Goal: Transaction & Acquisition: Purchase product/service

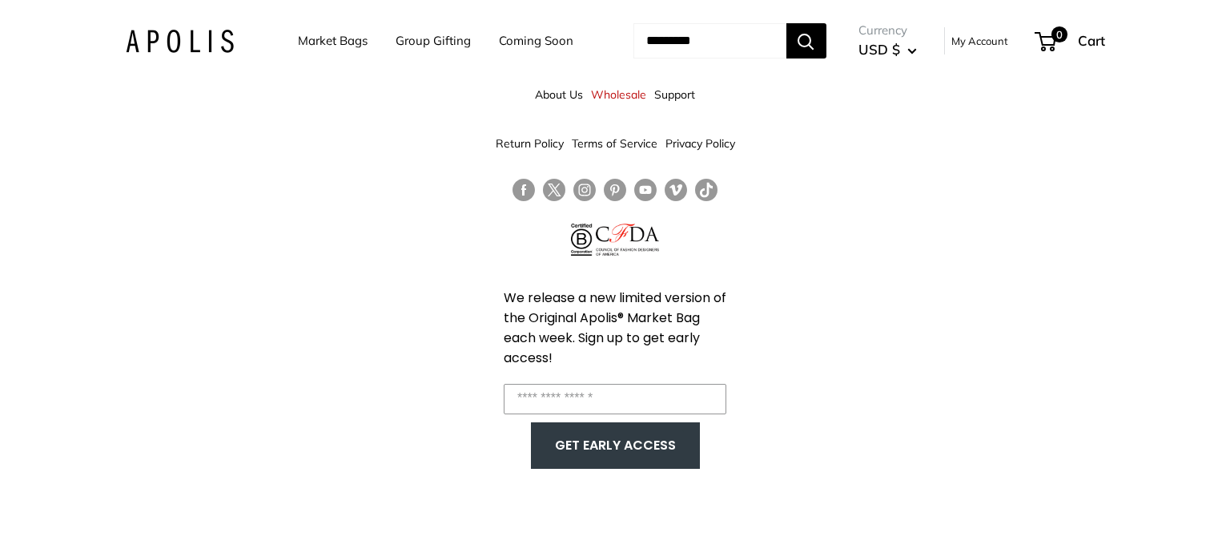
click at [304, 42] on link "Market Bags" at bounding box center [333, 41] width 70 height 22
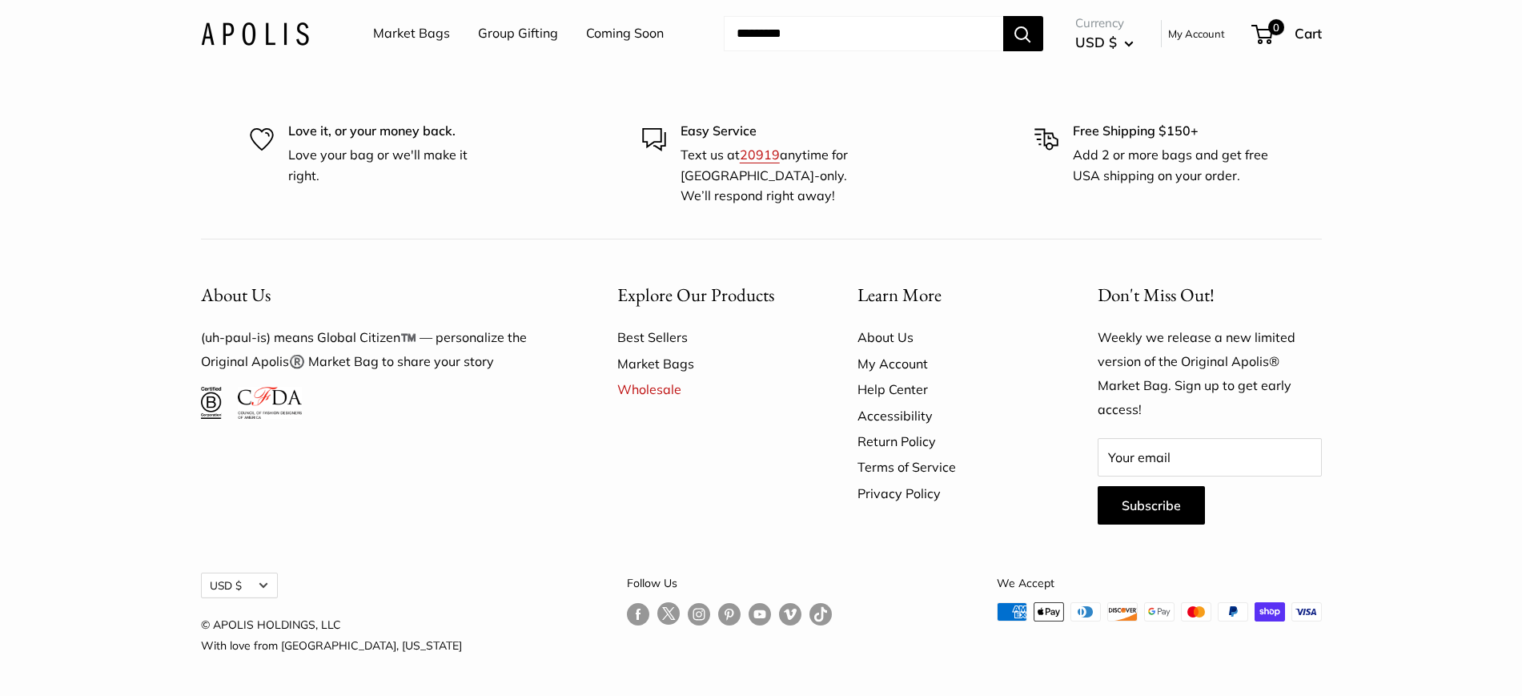
scroll to position [4618, 0]
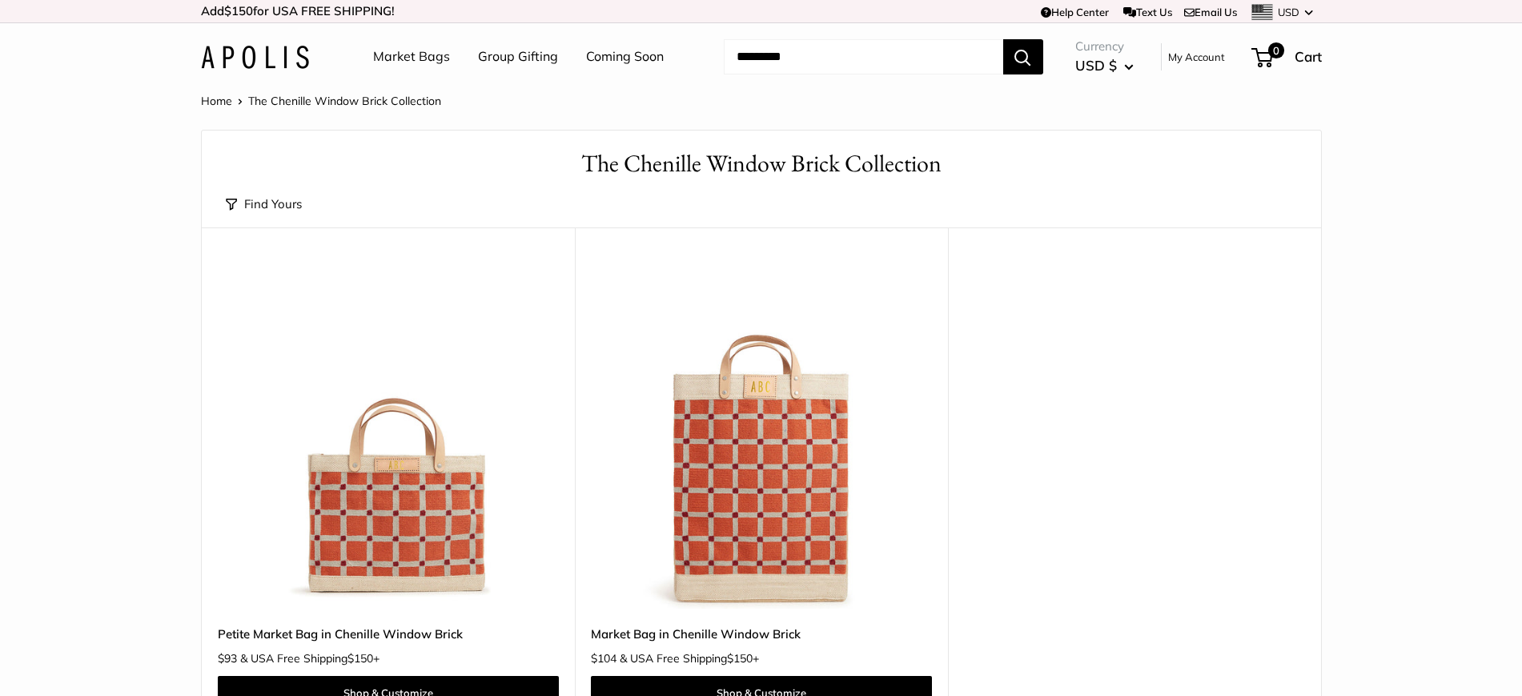
click at [415, 50] on link "Market Bags" at bounding box center [411, 57] width 77 height 24
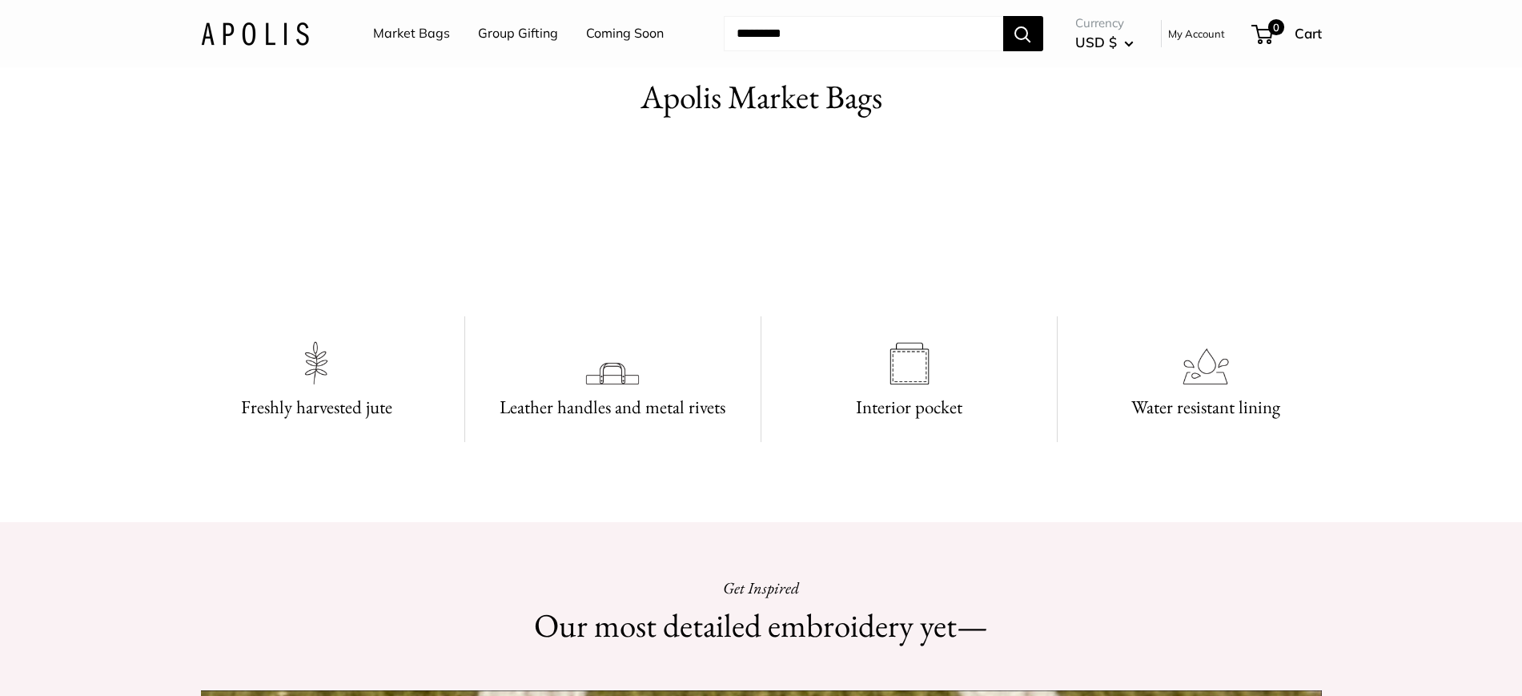
scroll to position [1301, 0]
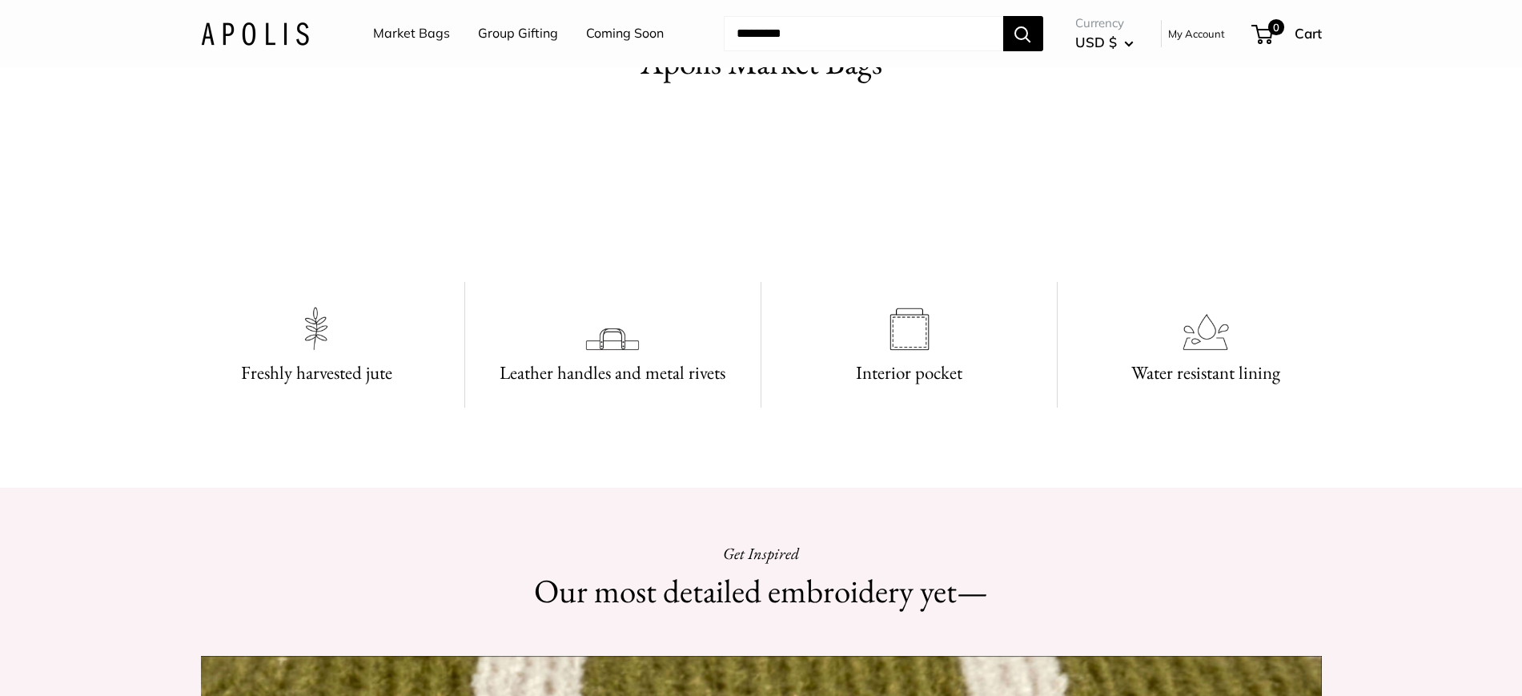
click at [816, 248] on video at bounding box center [761, 188] width 240 height 120
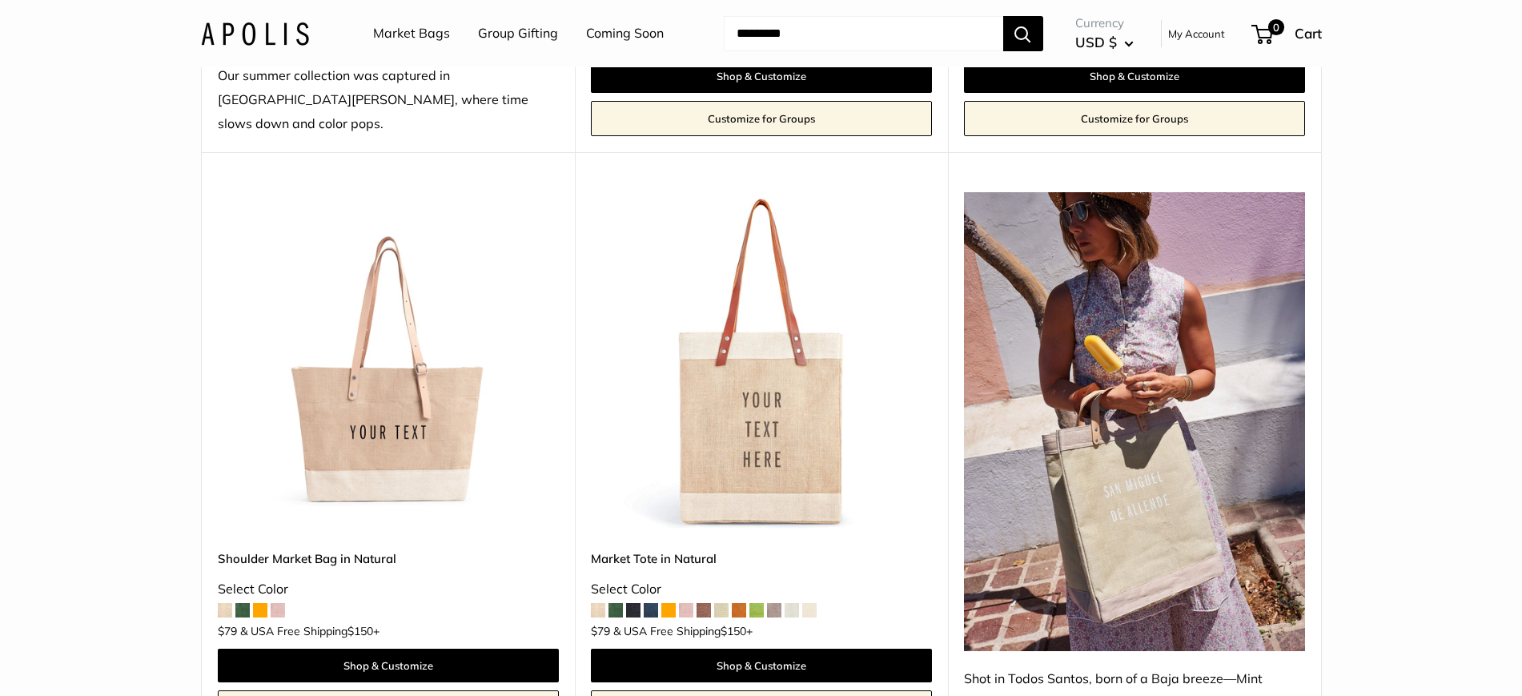
scroll to position [801, 0]
